Goal: Task Accomplishment & Management: Manage account settings

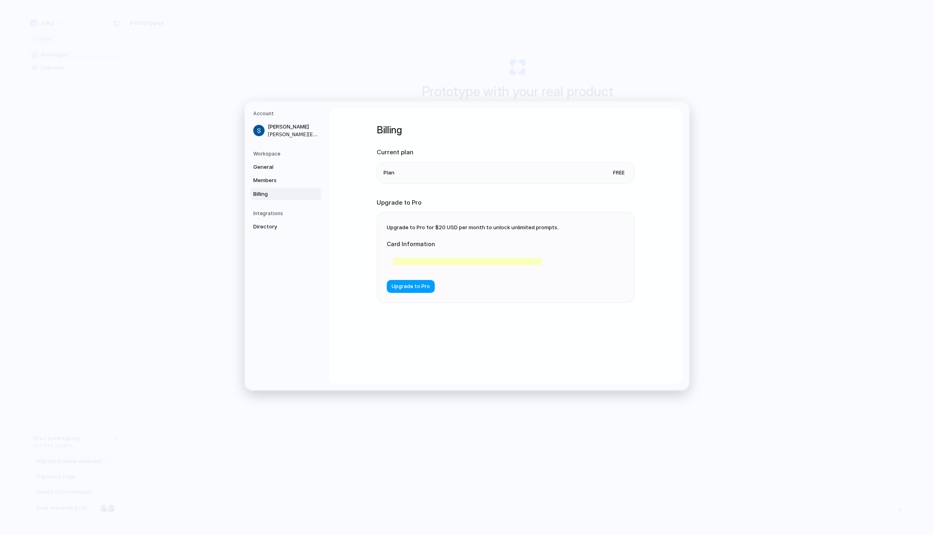
click at [411, 289] on span "Upgrade to Pro" at bounding box center [410, 287] width 38 height 8
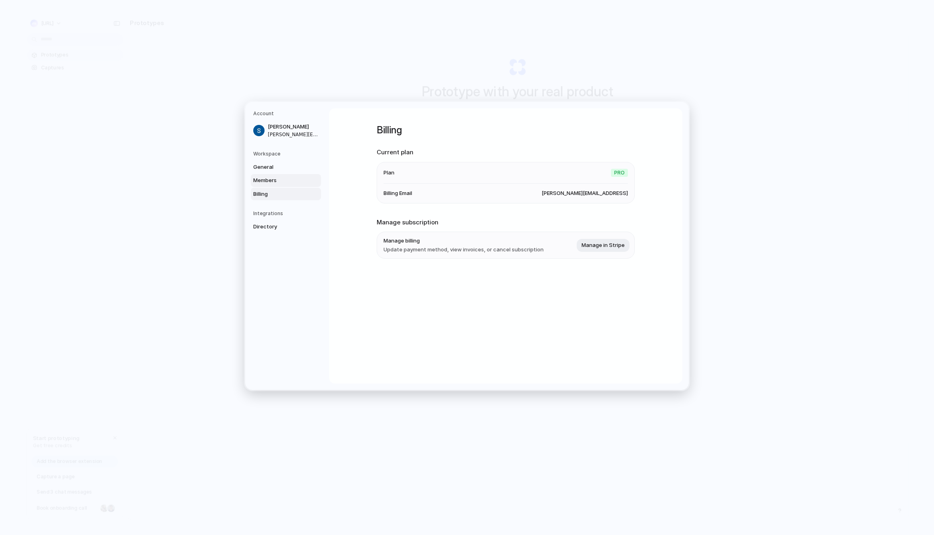
click at [289, 186] on link "Members" at bounding box center [286, 180] width 70 height 13
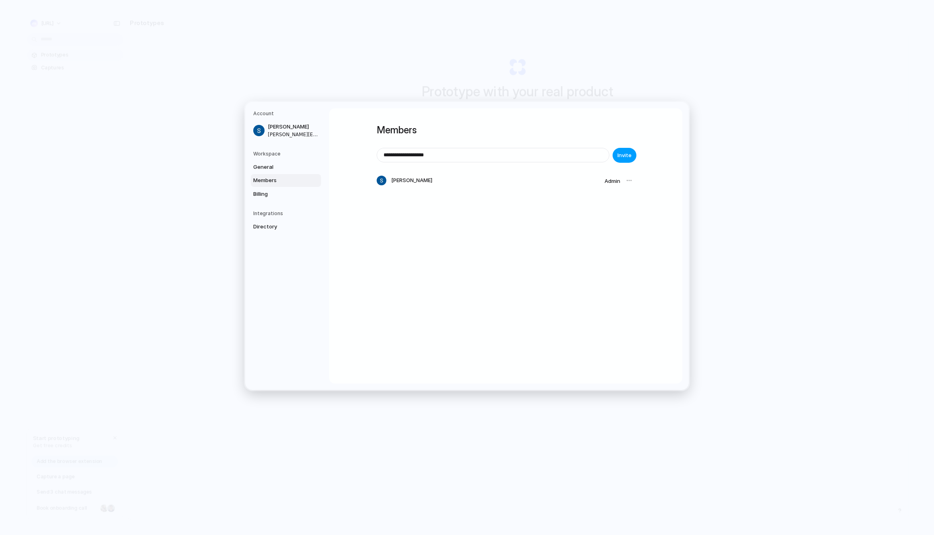
click at [619, 156] on span "Invite" at bounding box center [624, 156] width 14 height 8
click at [470, 156] on input "**********" at bounding box center [493, 155] width 232 height 14
type input "**********"
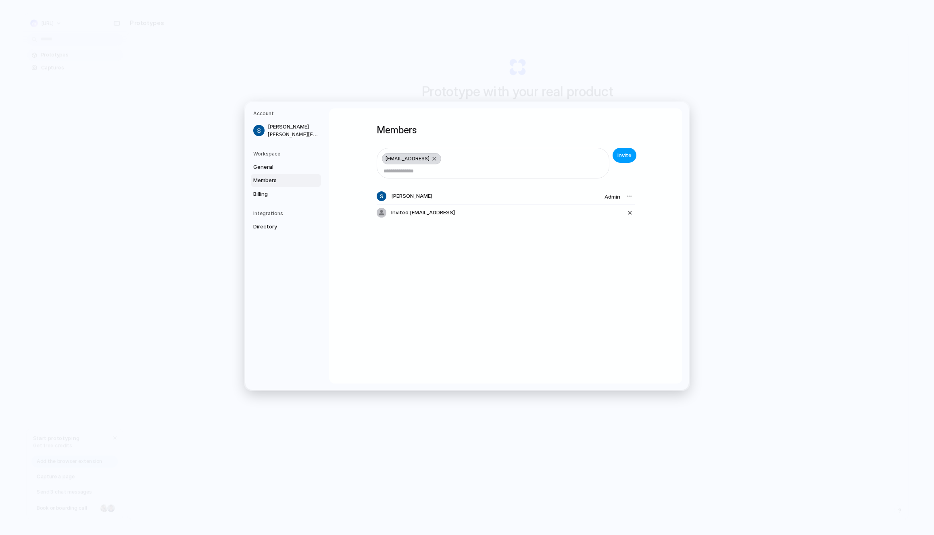
click at [623, 156] on span "Invite" at bounding box center [624, 156] width 14 height 8
click at [296, 154] on h5 "Workspace" at bounding box center [287, 153] width 68 height 7
click at [271, 154] on h5 "Workspace" at bounding box center [287, 153] width 68 height 7
click at [269, 170] on span "General" at bounding box center [279, 167] width 52 height 8
click at [271, 228] on span "Directory" at bounding box center [279, 227] width 52 height 8
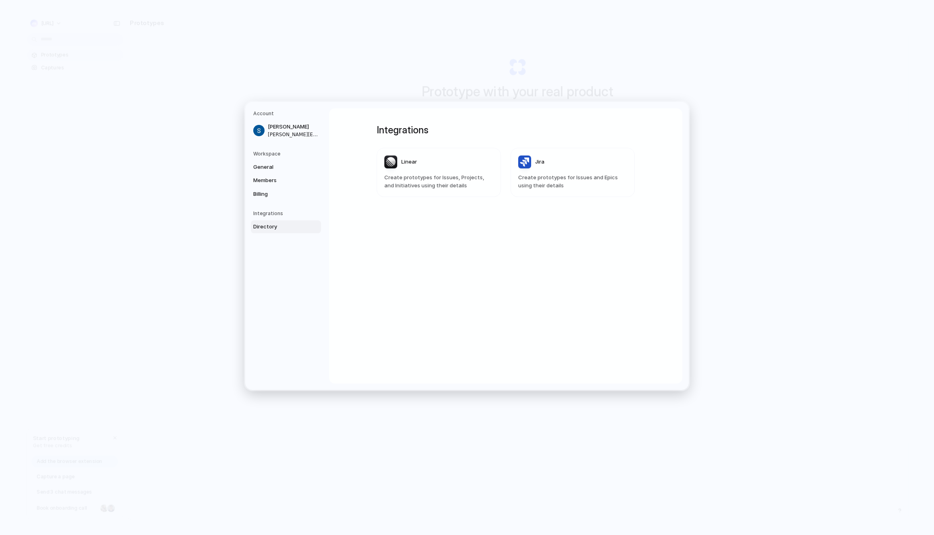
click at [571, 172] on article "Jira Create prototypes for Issues and Epics using their details" at bounding box center [572, 172] width 124 height 49
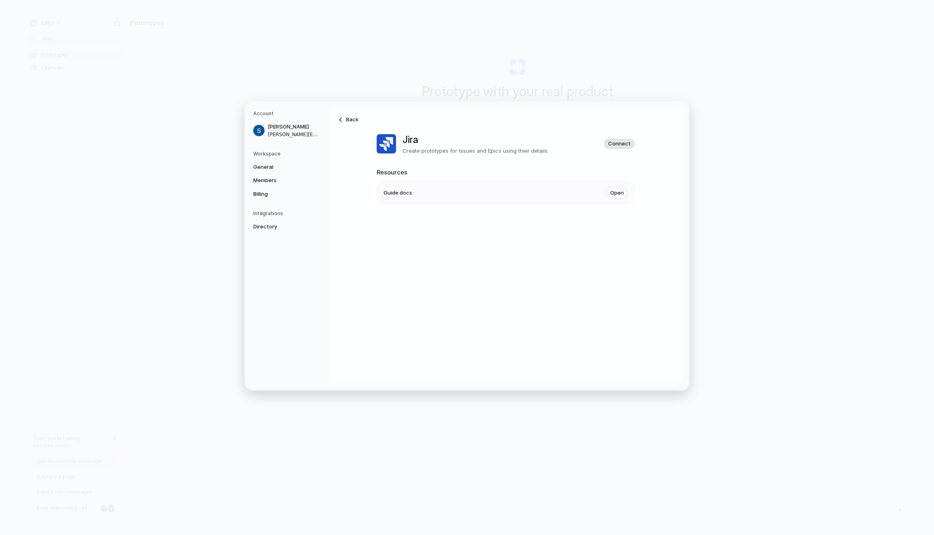
click at [616, 141] on span "Connect" at bounding box center [619, 144] width 23 height 8
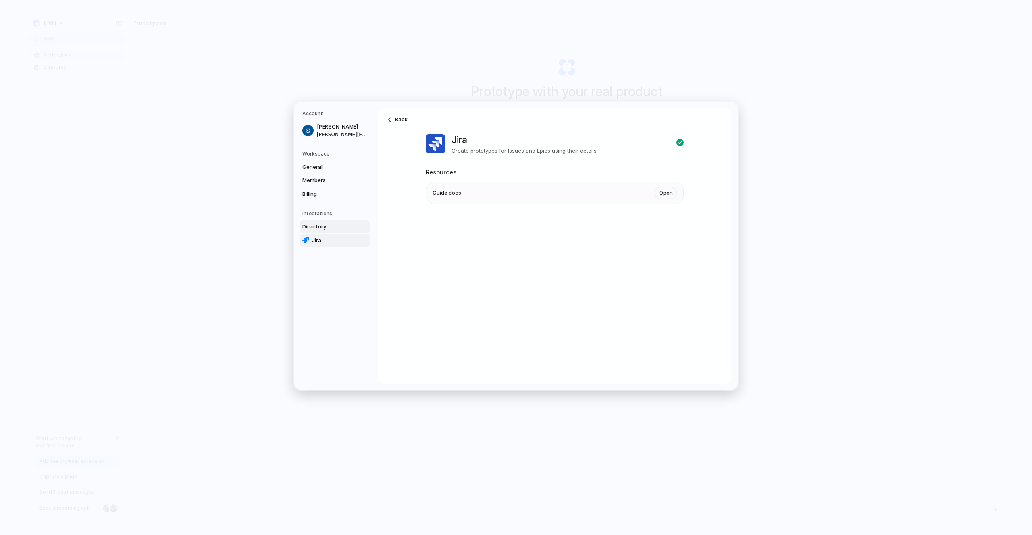
click at [323, 229] on span "Directory" at bounding box center [328, 227] width 52 height 8
click at [325, 156] on h5 "Workspace" at bounding box center [336, 153] width 68 height 7
click at [323, 164] on span "General" at bounding box center [328, 167] width 52 height 8
click at [672, 193] on span "markopoloai" at bounding box center [661, 191] width 31 height 8
click at [441, 194] on span "URL" at bounding box center [438, 191] width 10 height 8
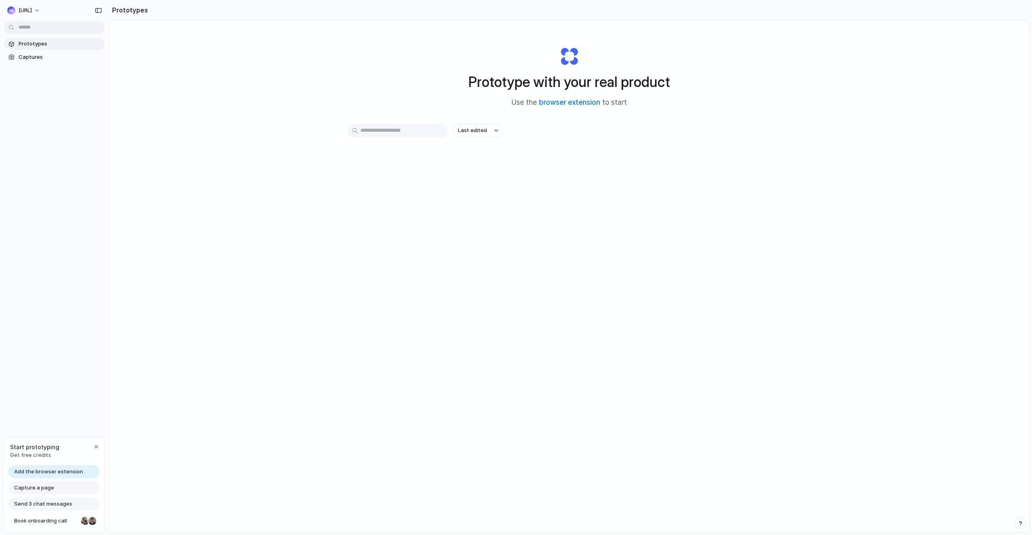
click at [70, 474] on span "Add the browser extension" at bounding box center [48, 472] width 69 height 8
click at [44, 10] on button "[URL]" at bounding box center [24, 10] width 40 height 13
click at [53, 41] on span "Invite members" at bounding box center [38, 41] width 39 height 8
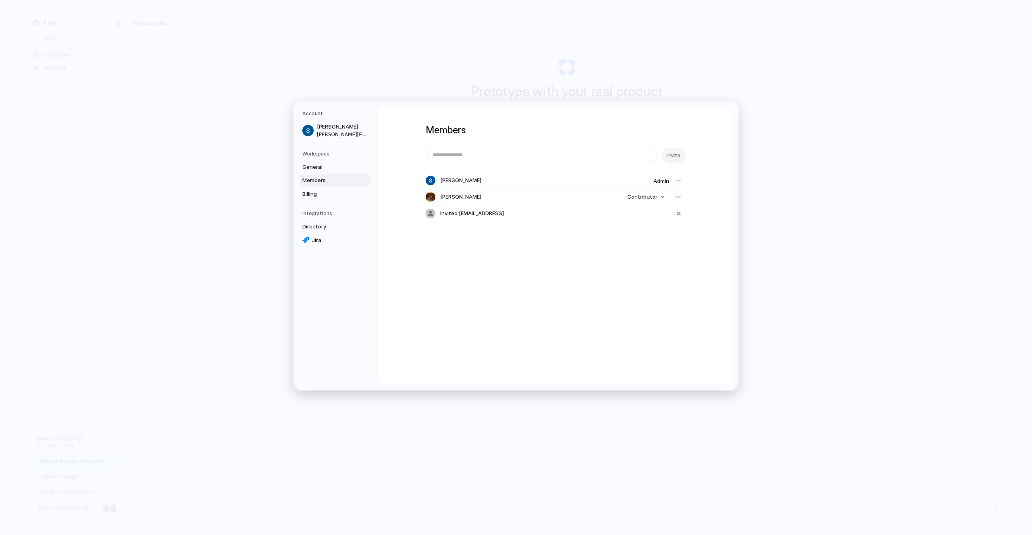
click at [587, 264] on div "Members Invite [PERSON_NAME] Admin [PERSON_NAME] Contributor Invited: [EMAIL_AD…" at bounding box center [554, 245] width 353 height 275
click at [650, 200] on span "Contributor" at bounding box center [642, 198] width 30 height 8
click at [649, 210] on li "Admin" at bounding box center [647, 214] width 46 height 13
click at [677, 198] on div "button" at bounding box center [678, 197] width 6 height 6
click at [677, 198] on div "Remove from workspace" at bounding box center [516, 267] width 1032 height 535
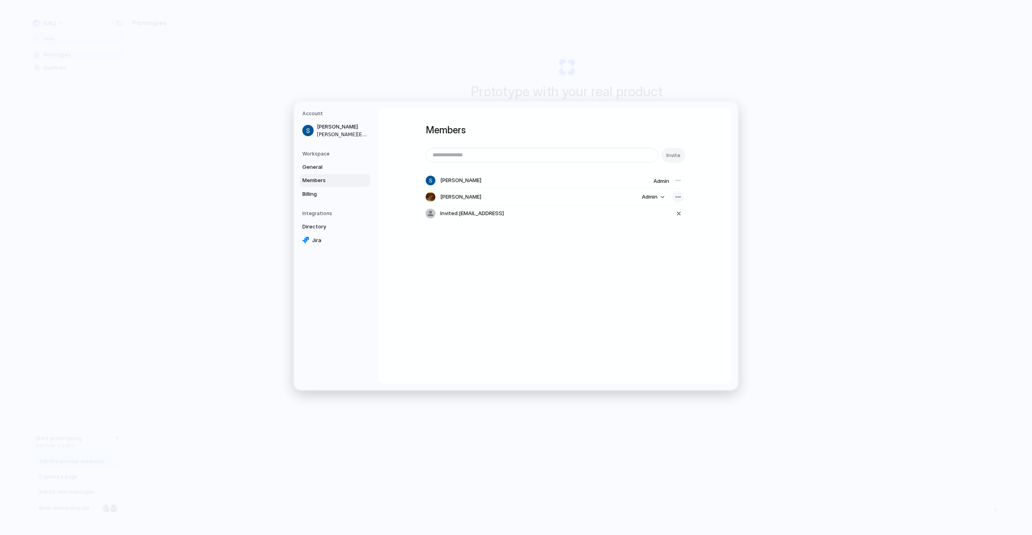
click at [678, 199] on div "button" at bounding box center [678, 197] width 6 height 6
click at [664, 197] on div "Remove from workspace" at bounding box center [516, 267] width 1032 height 535
click at [662, 197] on button "Admin" at bounding box center [653, 197] width 32 height 11
click at [662, 197] on div "Admin Contributor" at bounding box center [516, 267] width 1032 height 535
click at [675, 197] on div "button" at bounding box center [678, 197] width 6 height 6
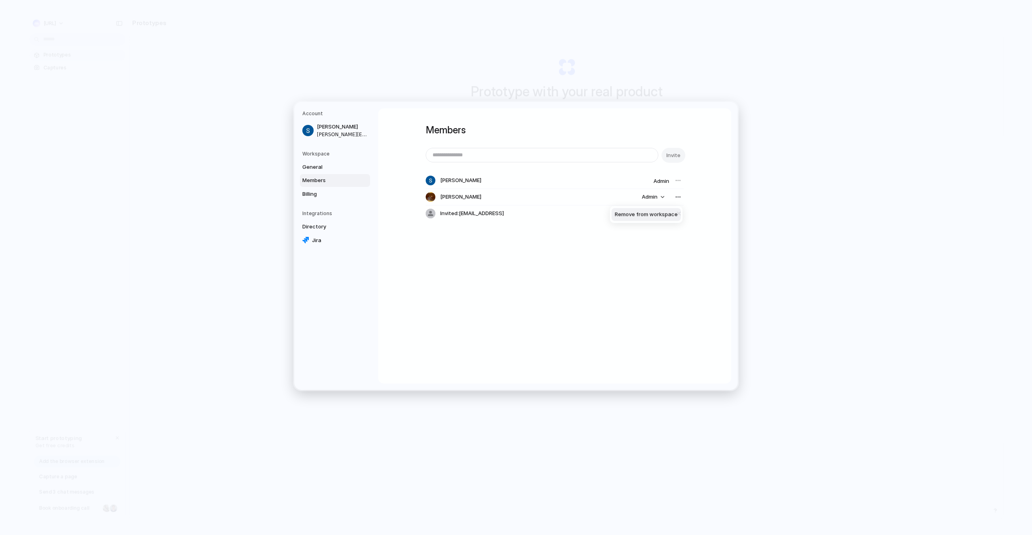
click at [632, 214] on span "Remove from workspace" at bounding box center [646, 215] width 63 height 8
click at [565, 157] on input "email" at bounding box center [542, 155] width 232 height 14
type input "**********"
click at [674, 156] on span "Invite" at bounding box center [673, 156] width 14 height 8
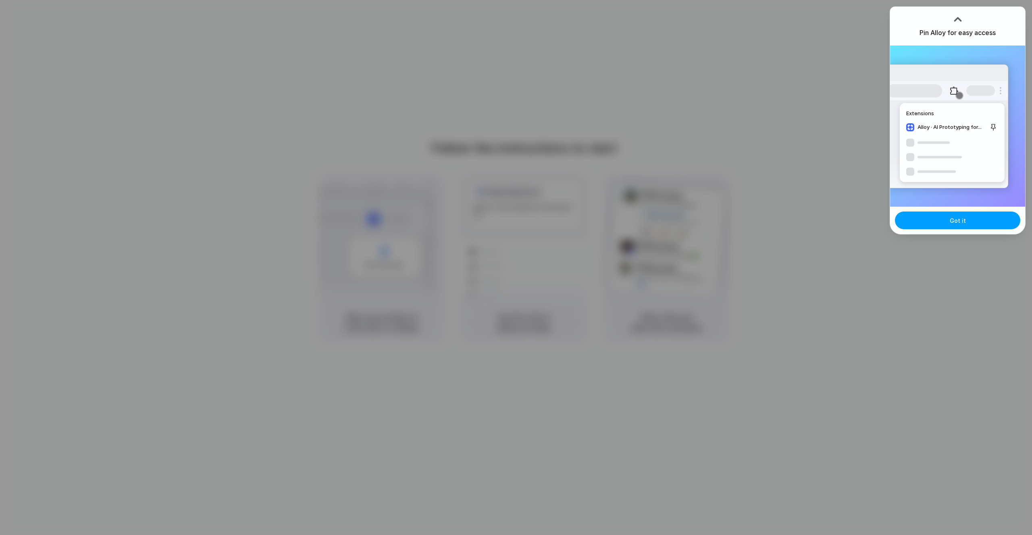
click at [944, 224] on button "Got it" at bounding box center [957, 221] width 125 height 18
